Goal: Information Seeking & Learning: Check status

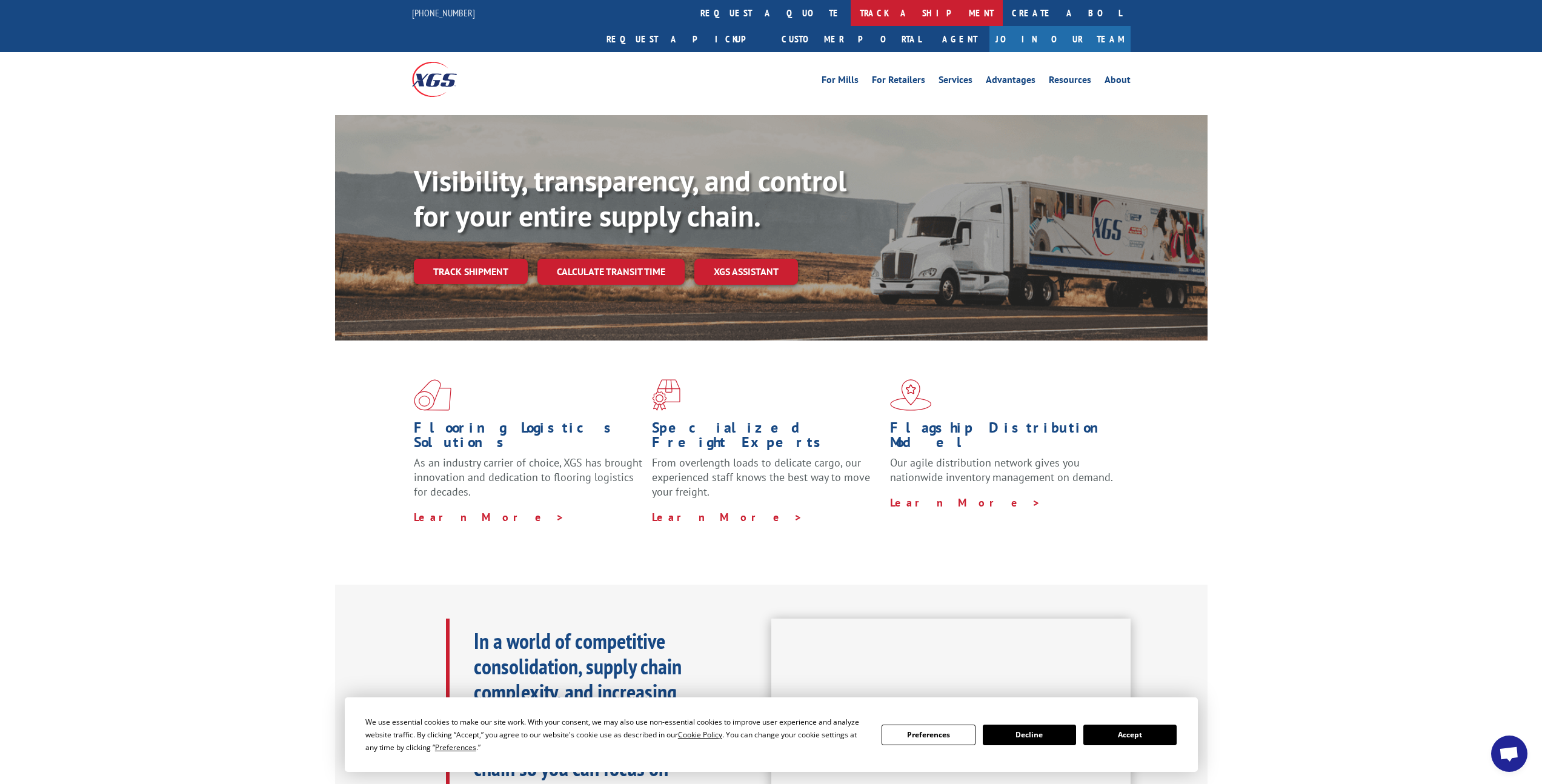
click at [851, 10] on link "track a shipment" at bounding box center [927, 13] width 152 height 26
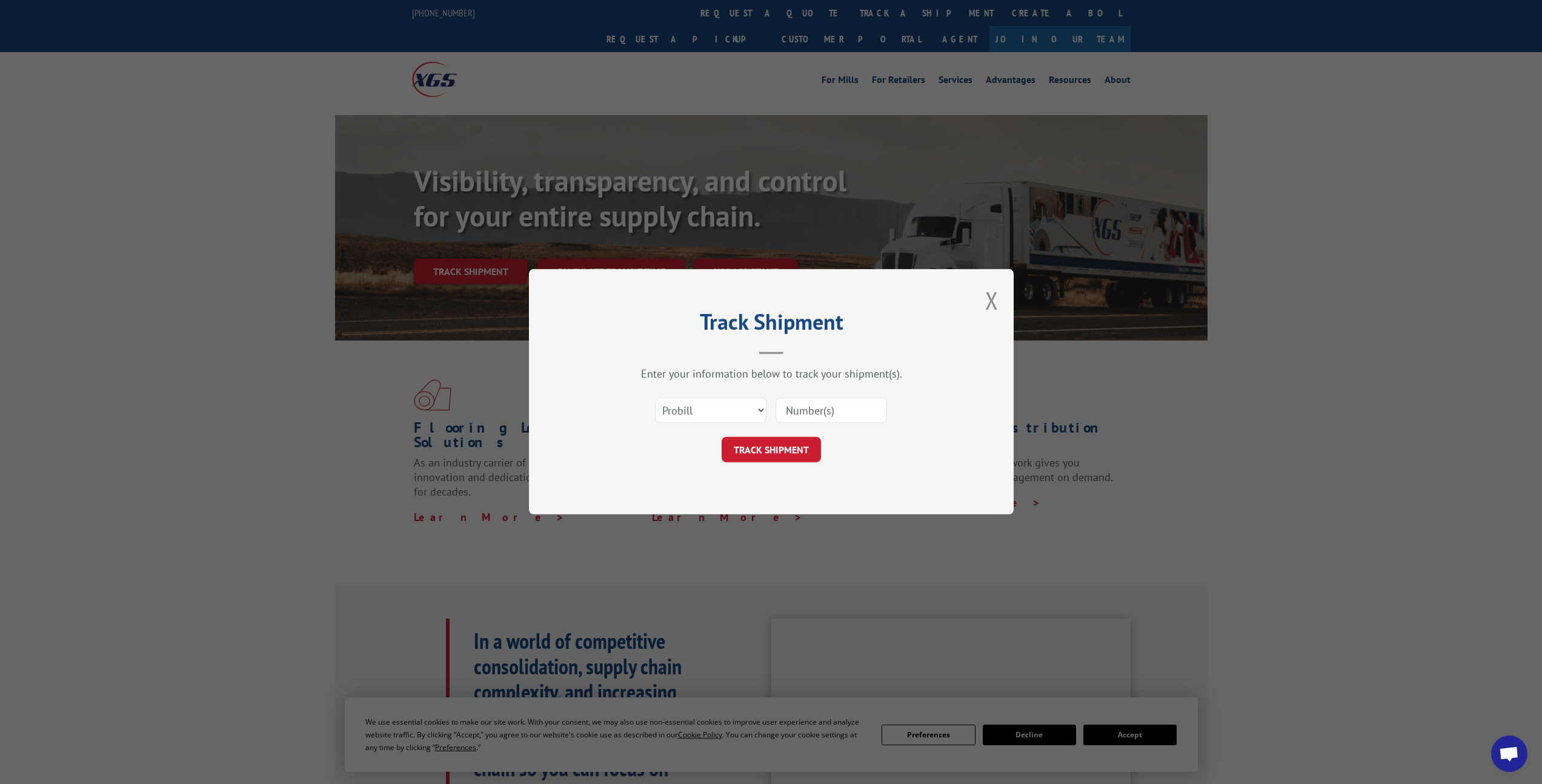
click at [853, 424] on div "Select category... Probill BOL PO" at bounding box center [771, 411] width 363 height 40
click at [821, 406] on input at bounding box center [831, 411] width 111 height 25
paste input "17402891"
type input "17402891"
click at [802, 455] on button "TRACK SHIPMENT" at bounding box center [771, 450] width 100 height 25
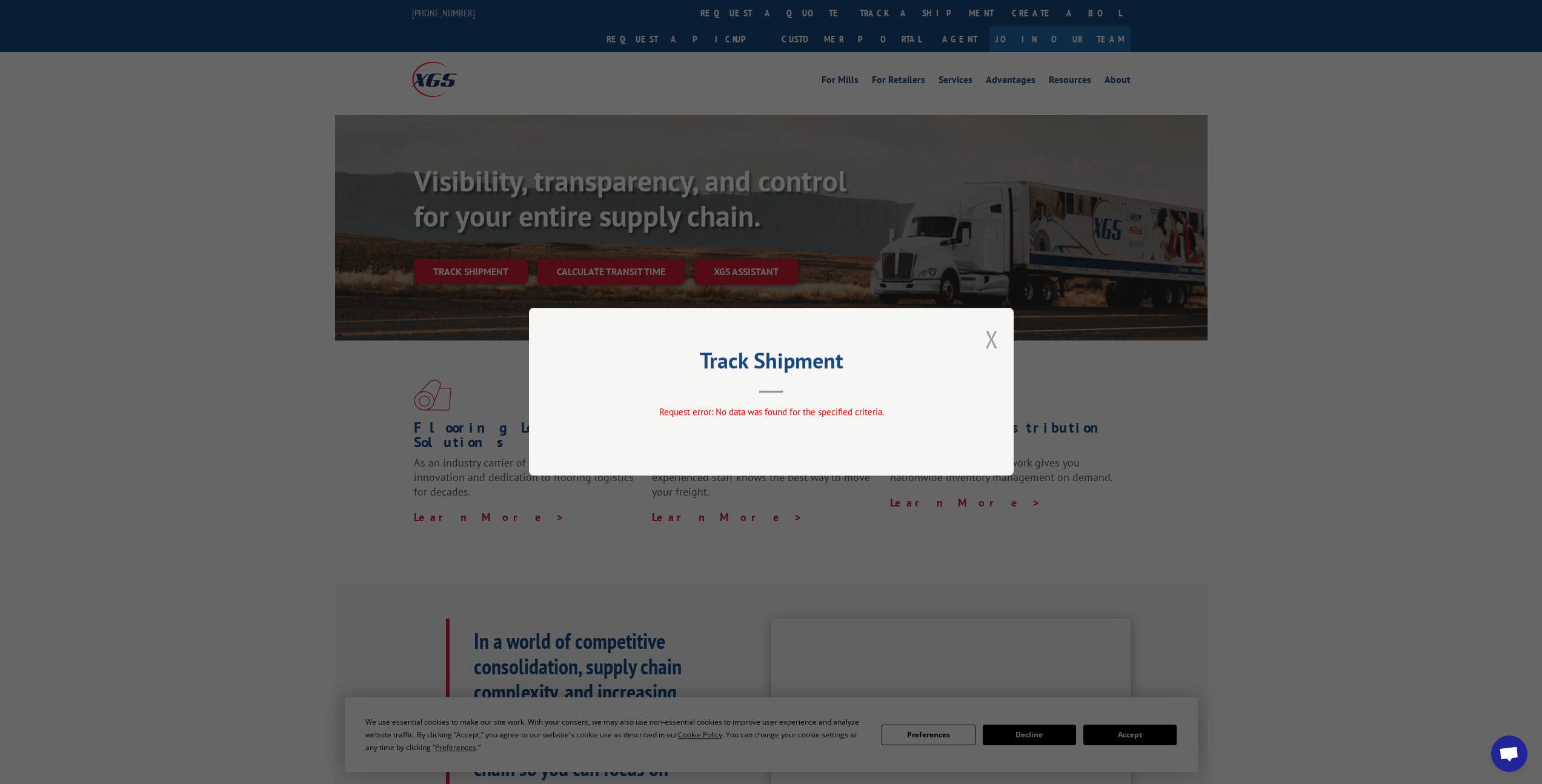
click at [993, 336] on button "Close modal" at bounding box center [991, 338] width 13 height 32
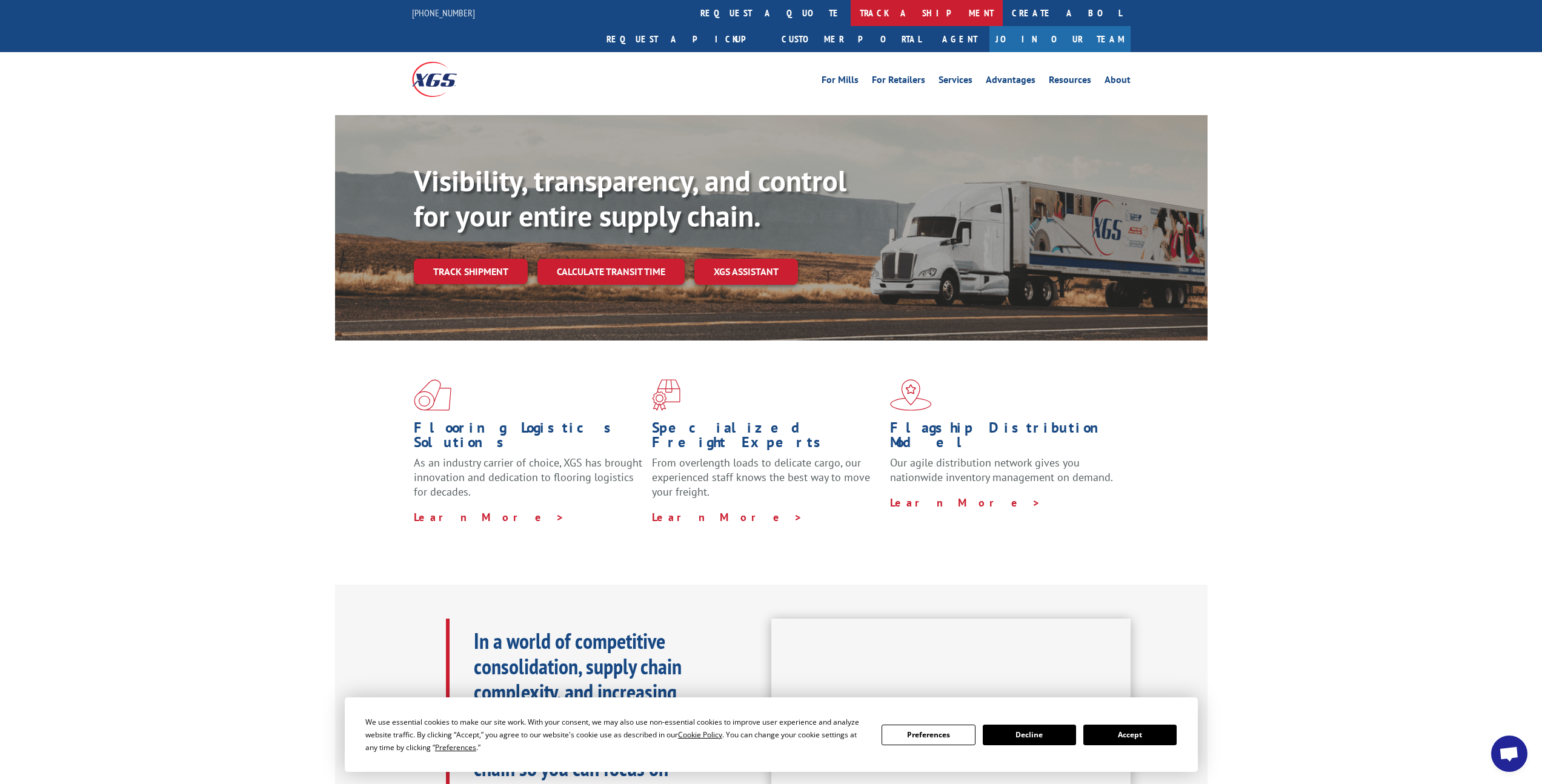
click at [851, 19] on link "track a shipment" at bounding box center [927, 13] width 152 height 26
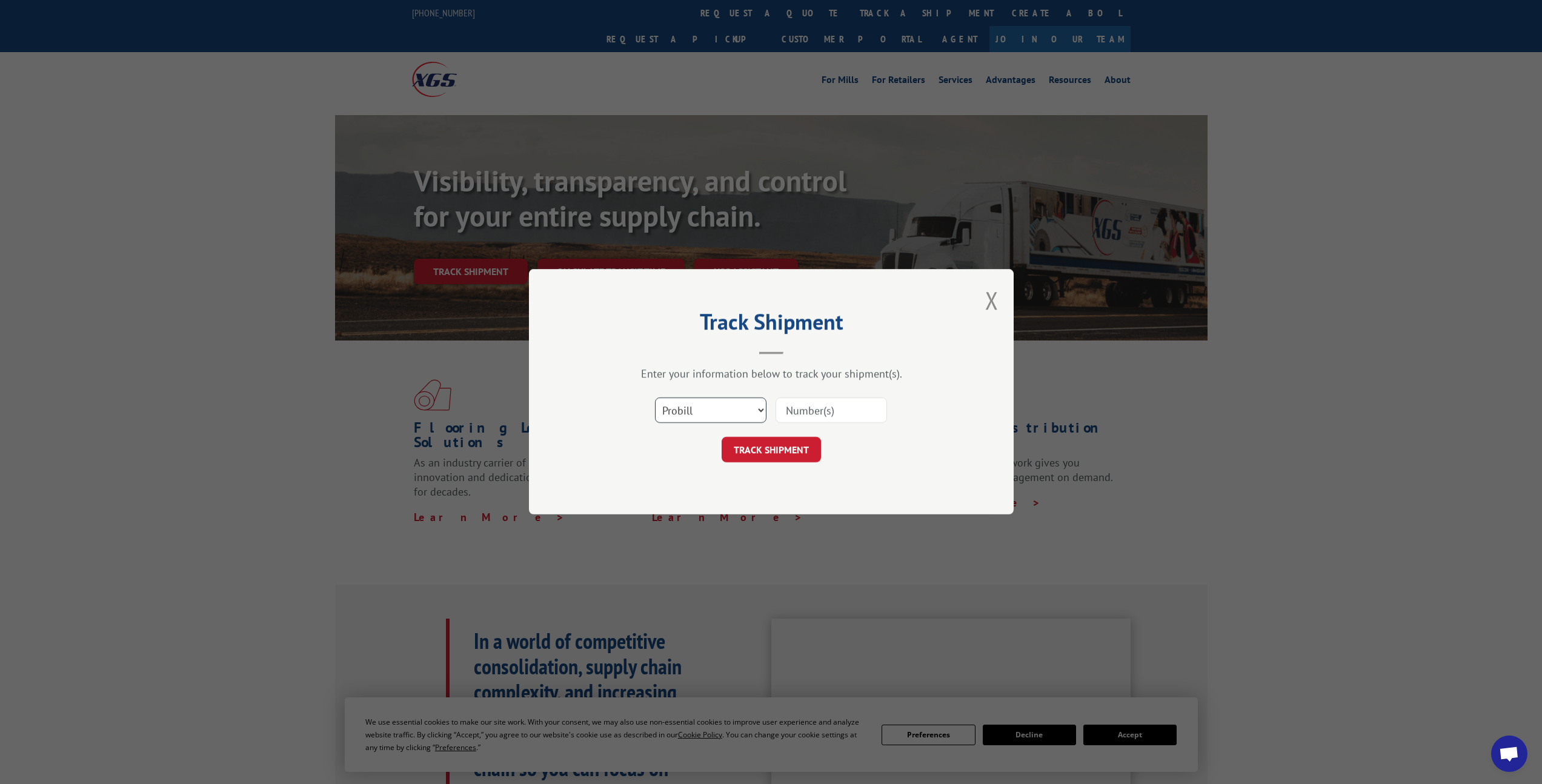
click at [717, 405] on select "Select category... Probill BOL PO" at bounding box center [711, 411] width 111 height 25
select select "po"
click at [655, 398] on select "Select category... Probill BOL PO" at bounding box center [711, 411] width 111 height 25
click at [813, 416] on input at bounding box center [831, 411] width 111 height 25
paste input "17402891"
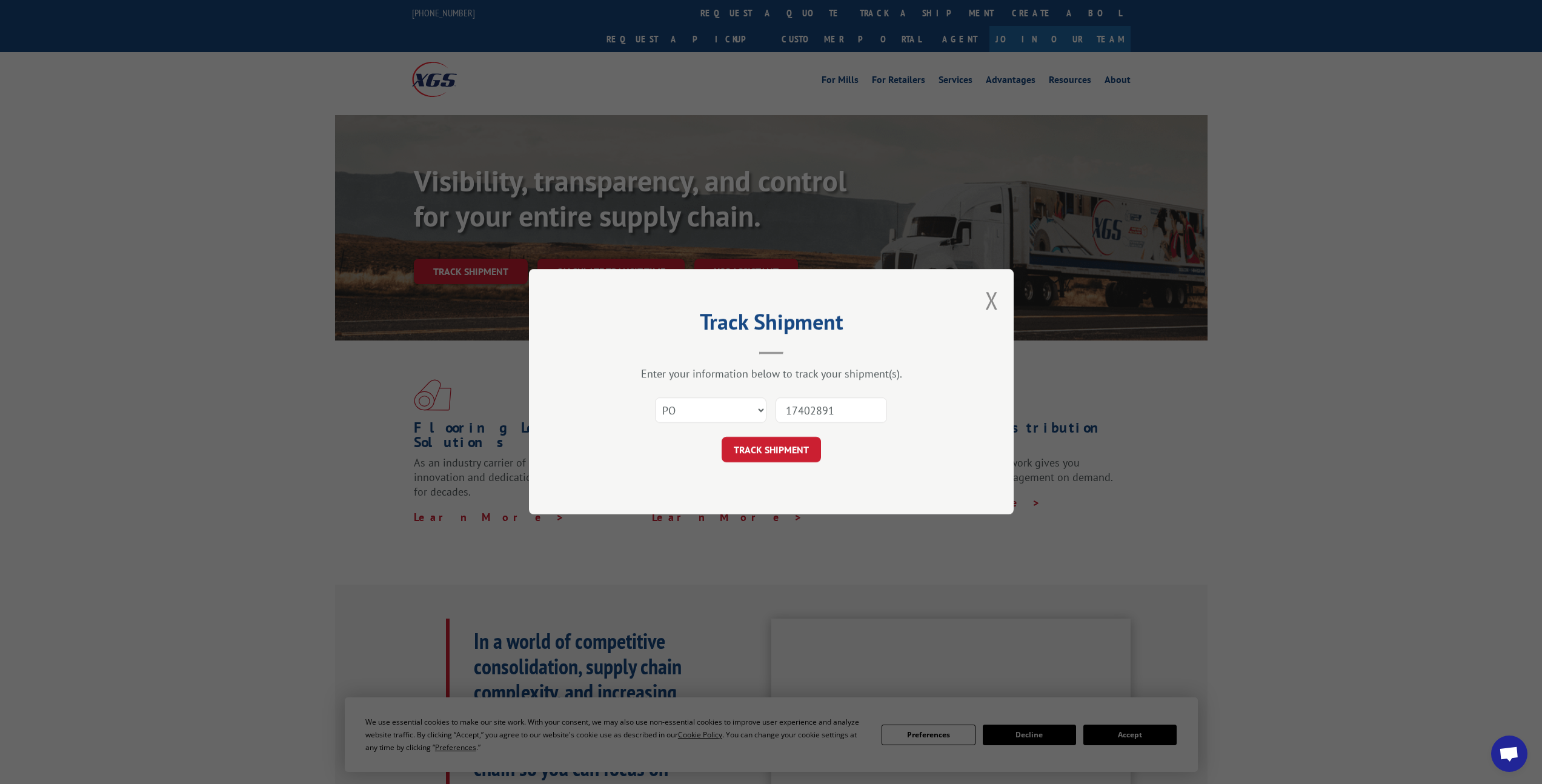
click at [789, 408] on input "17402891" at bounding box center [831, 411] width 111 height 25
type input "17402891"
click at [808, 455] on button "TRACK SHIPMENT" at bounding box center [771, 450] width 100 height 25
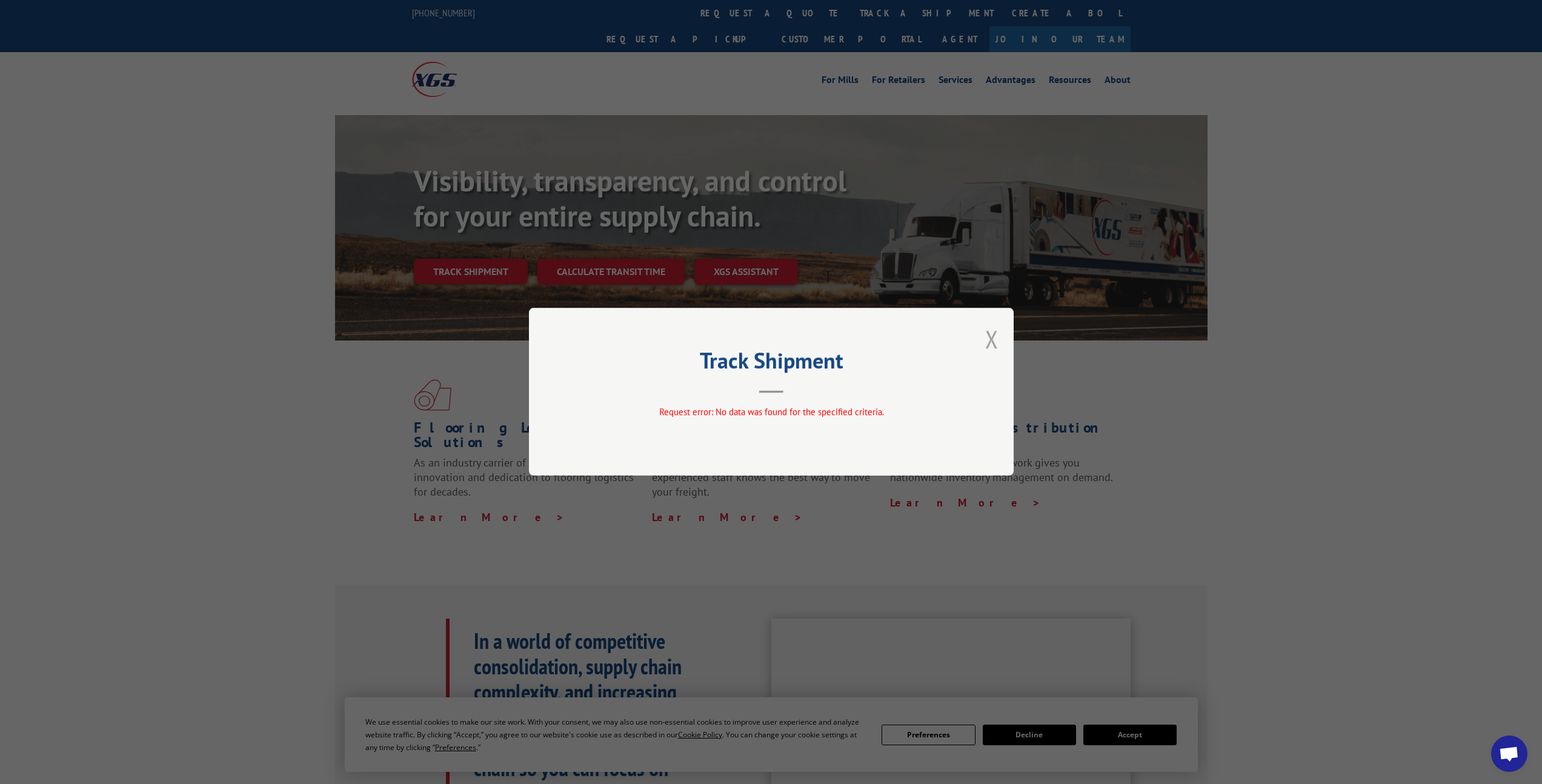
click at [995, 335] on button "Close modal" at bounding box center [991, 338] width 13 height 32
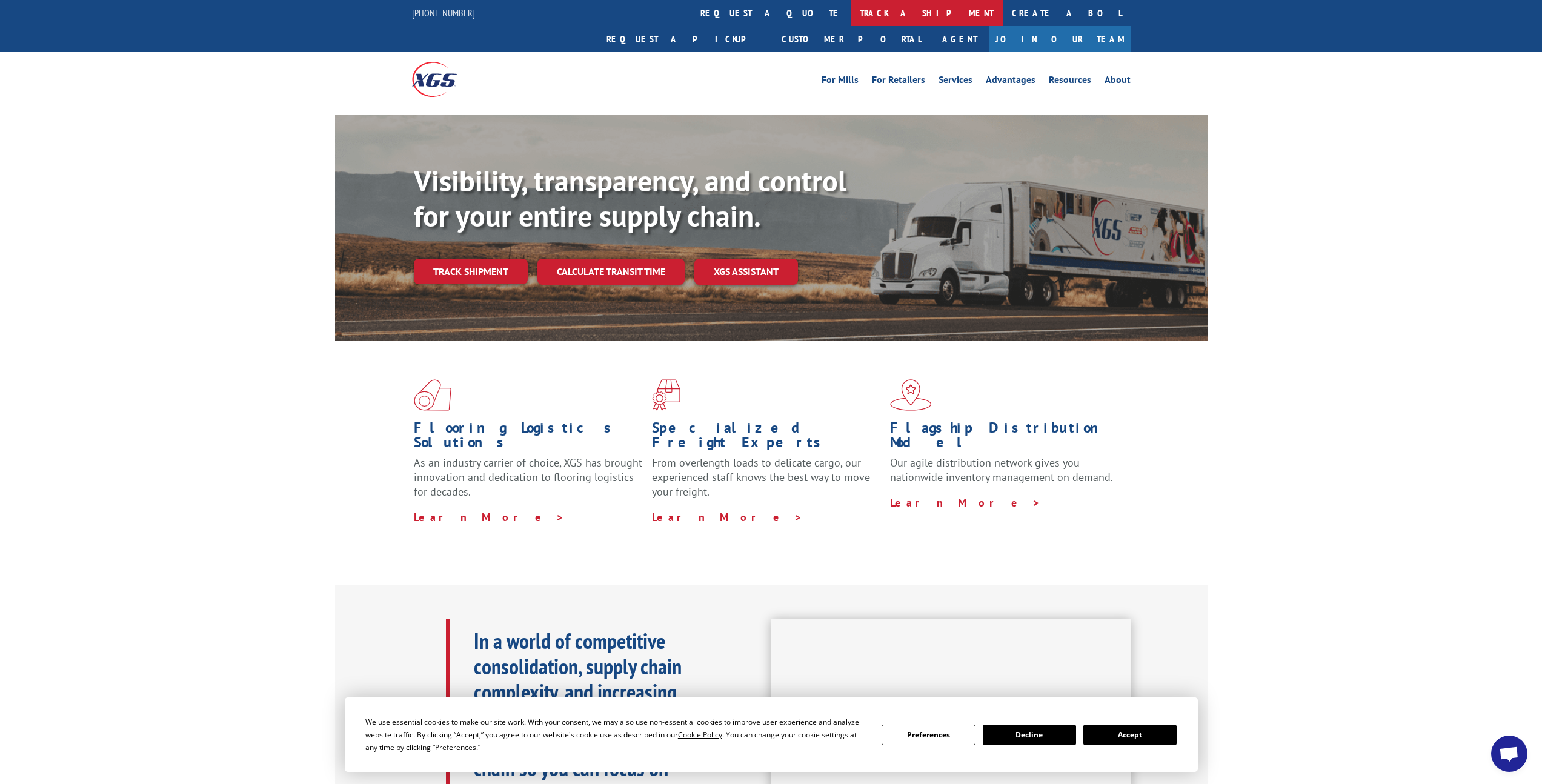
click at [851, 12] on link "track a shipment" at bounding box center [927, 13] width 152 height 26
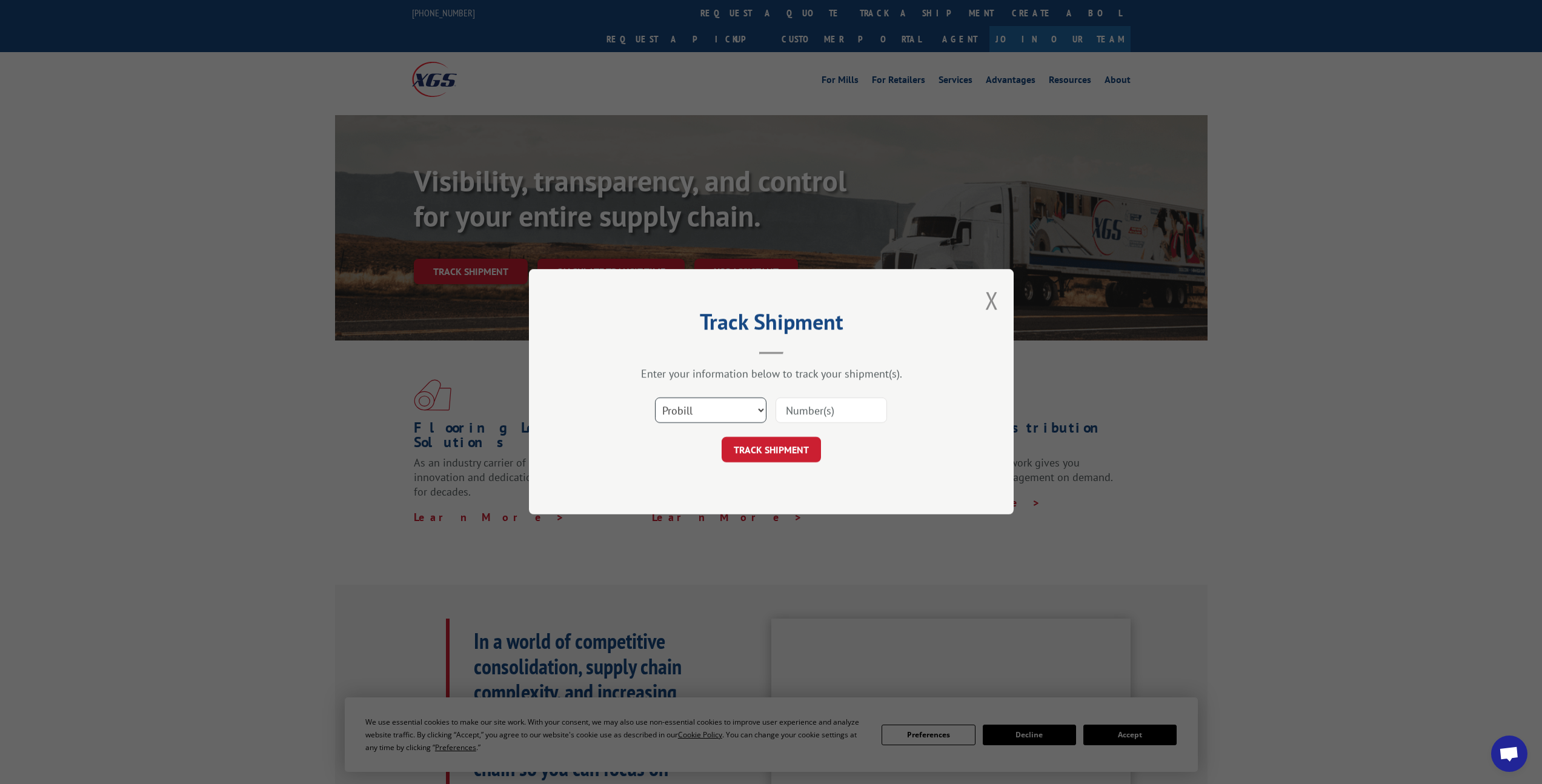
click at [732, 419] on select "Select category... Probill BOL PO" at bounding box center [711, 411] width 111 height 25
select select "bol"
click at [655, 398] on select "Select category... Probill BOL PO" at bounding box center [711, 411] width 111 height 25
click at [804, 408] on input at bounding box center [831, 411] width 111 height 25
paste input "17402891"
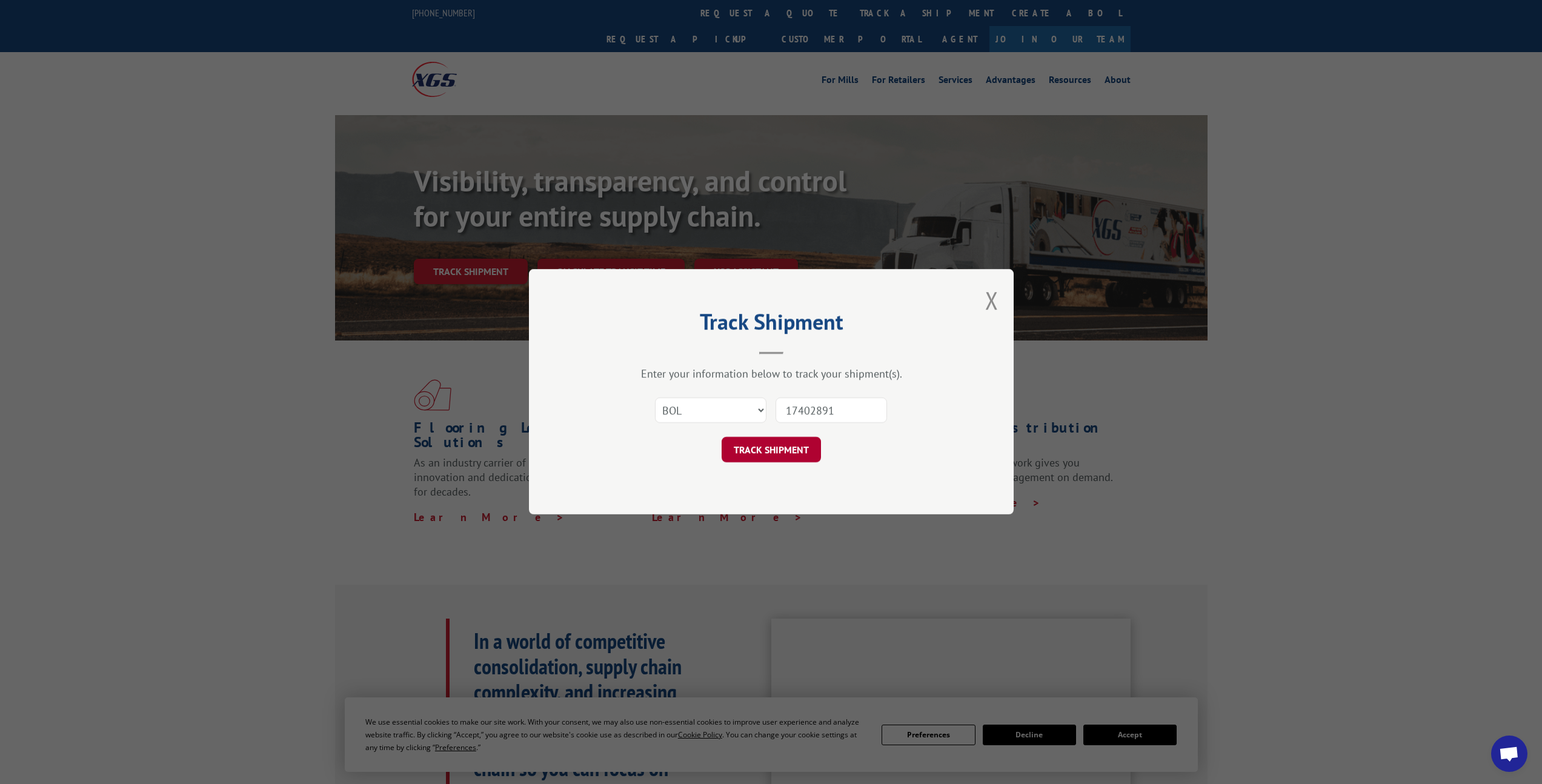
type input "17402891"
click at [784, 457] on button "TRACK SHIPMENT" at bounding box center [771, 450] width 100 height 25
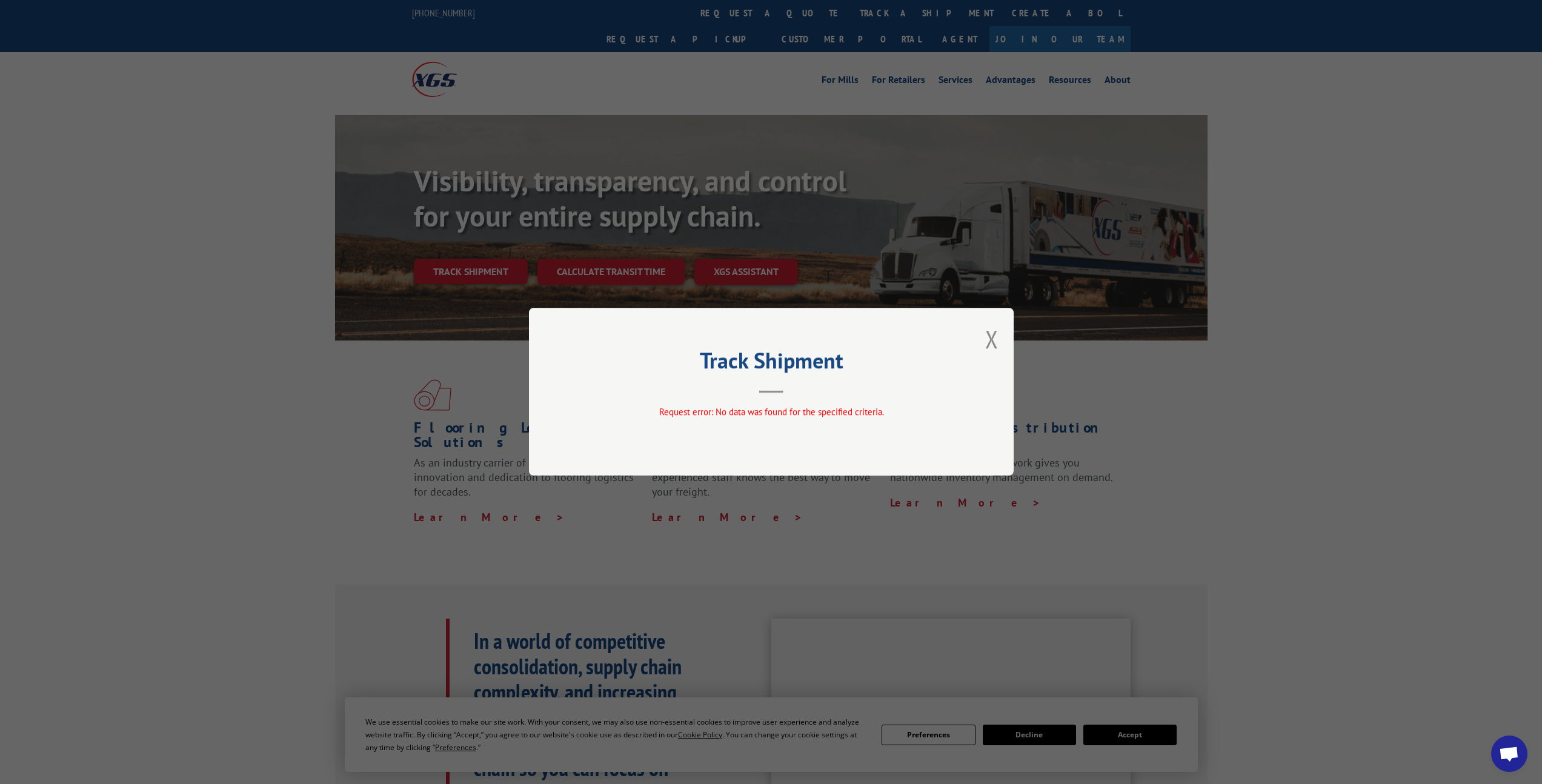
click at [992, 342] on button "Close modal" at bounding box center [991, 338] width 13 height 32
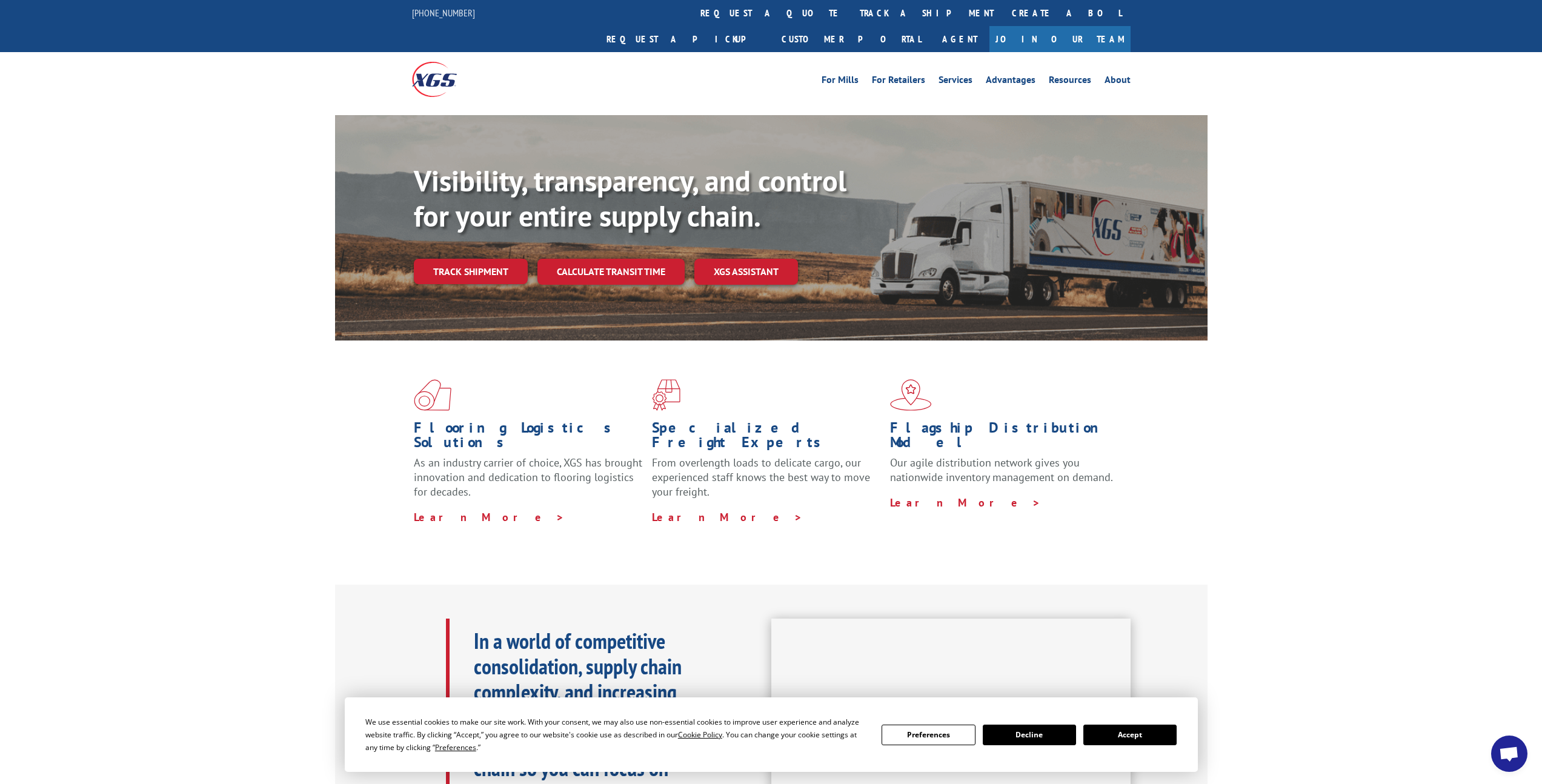
click at [1136, 738] on button "Accept" at bounding box center [1130, 735] width 93 height 21
